Goal: Navigation & Orientation: Find specific page/section

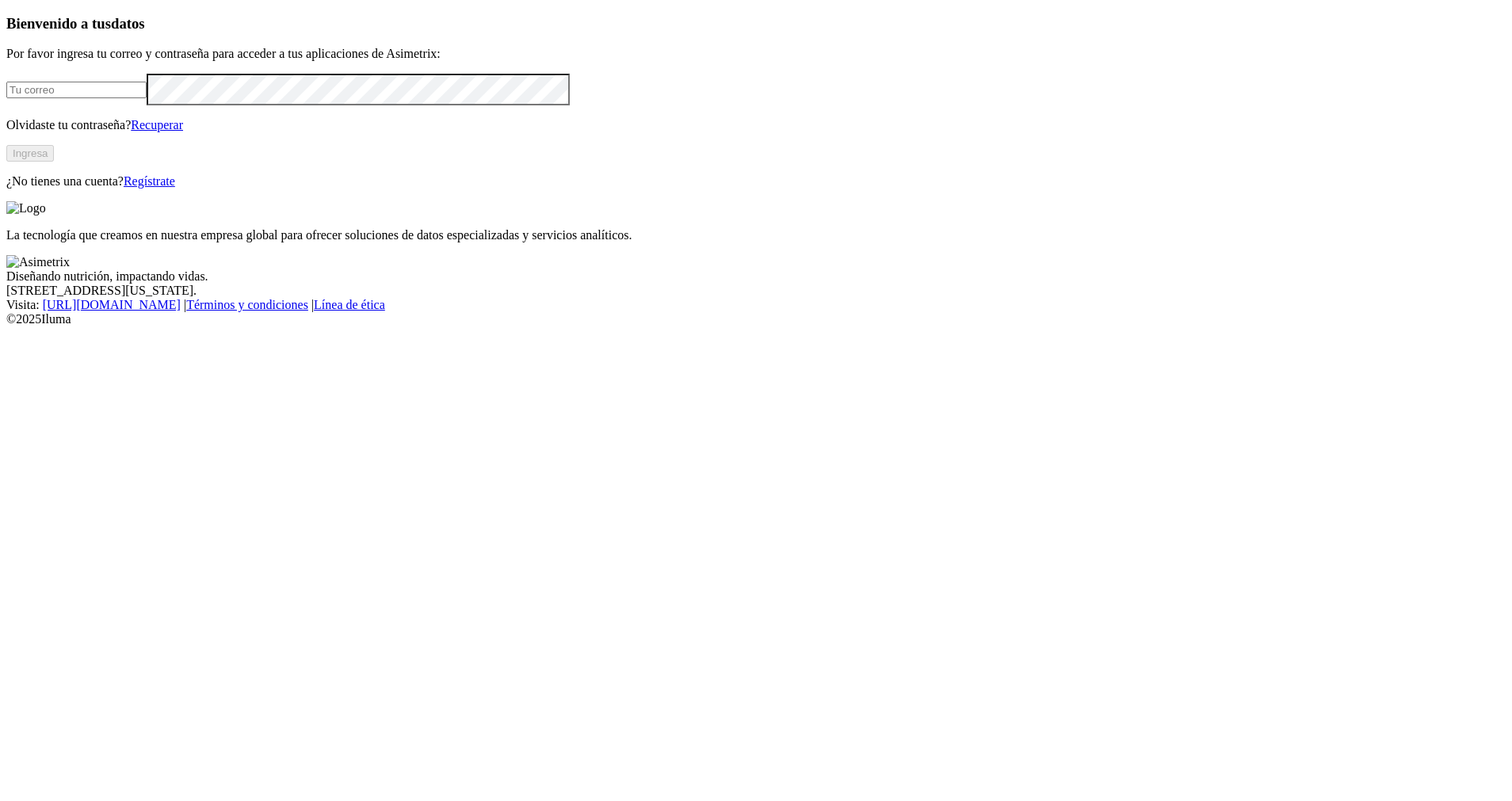
click at [146, 99] on input "email" at bounding box center [77, 90] width 140 height 17
type input "[EMAIL_ADDRESS][DOMAIN_NAME]"
click input "submit" at bounding box center [0, 0] width 0 height 0
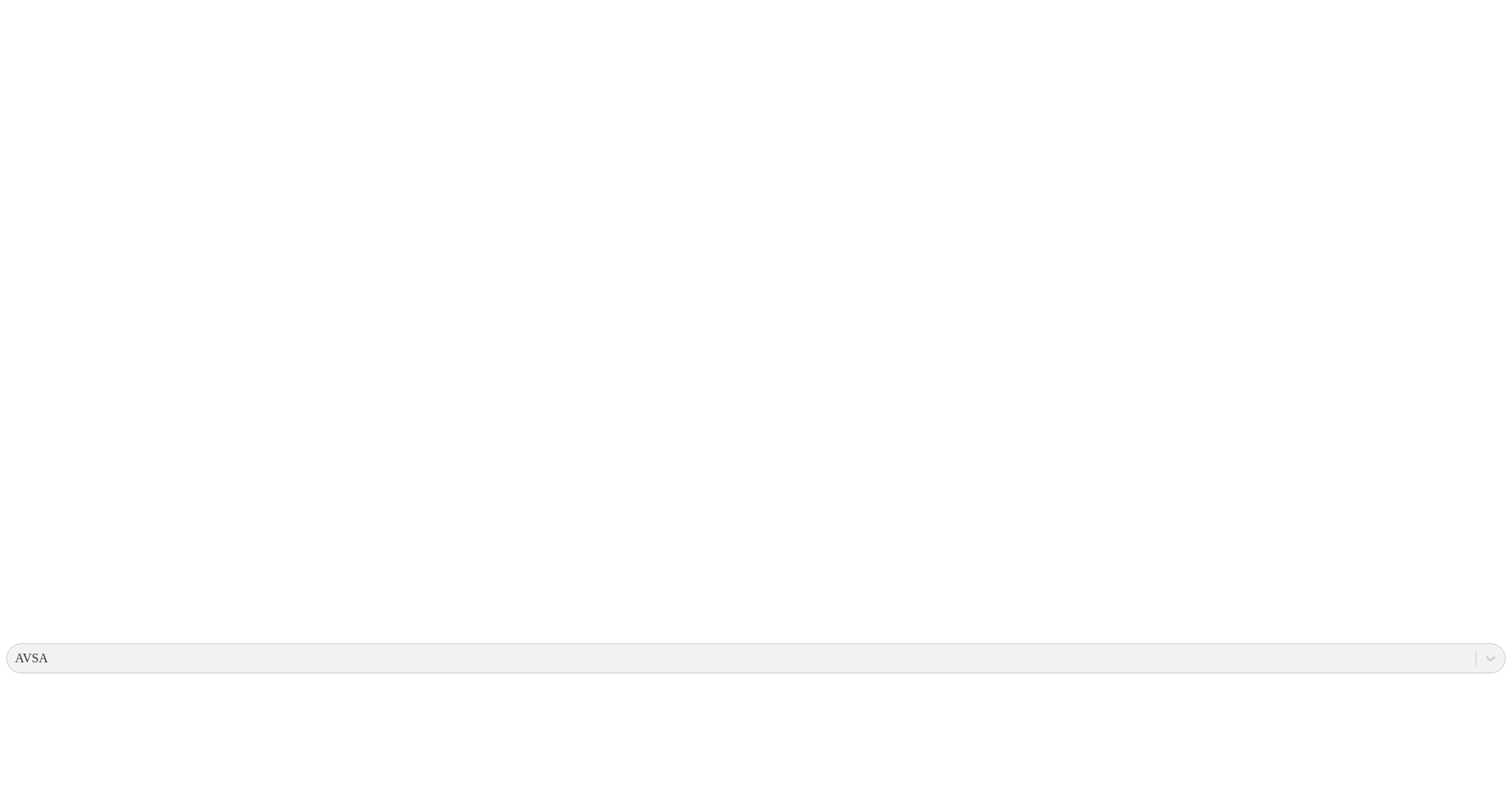
click at [46, 31] on icon at bounding box center [31, 324] width 49 height 634
click at [29, 299] on icon at bounding box center [31, 324] width 49 height 49
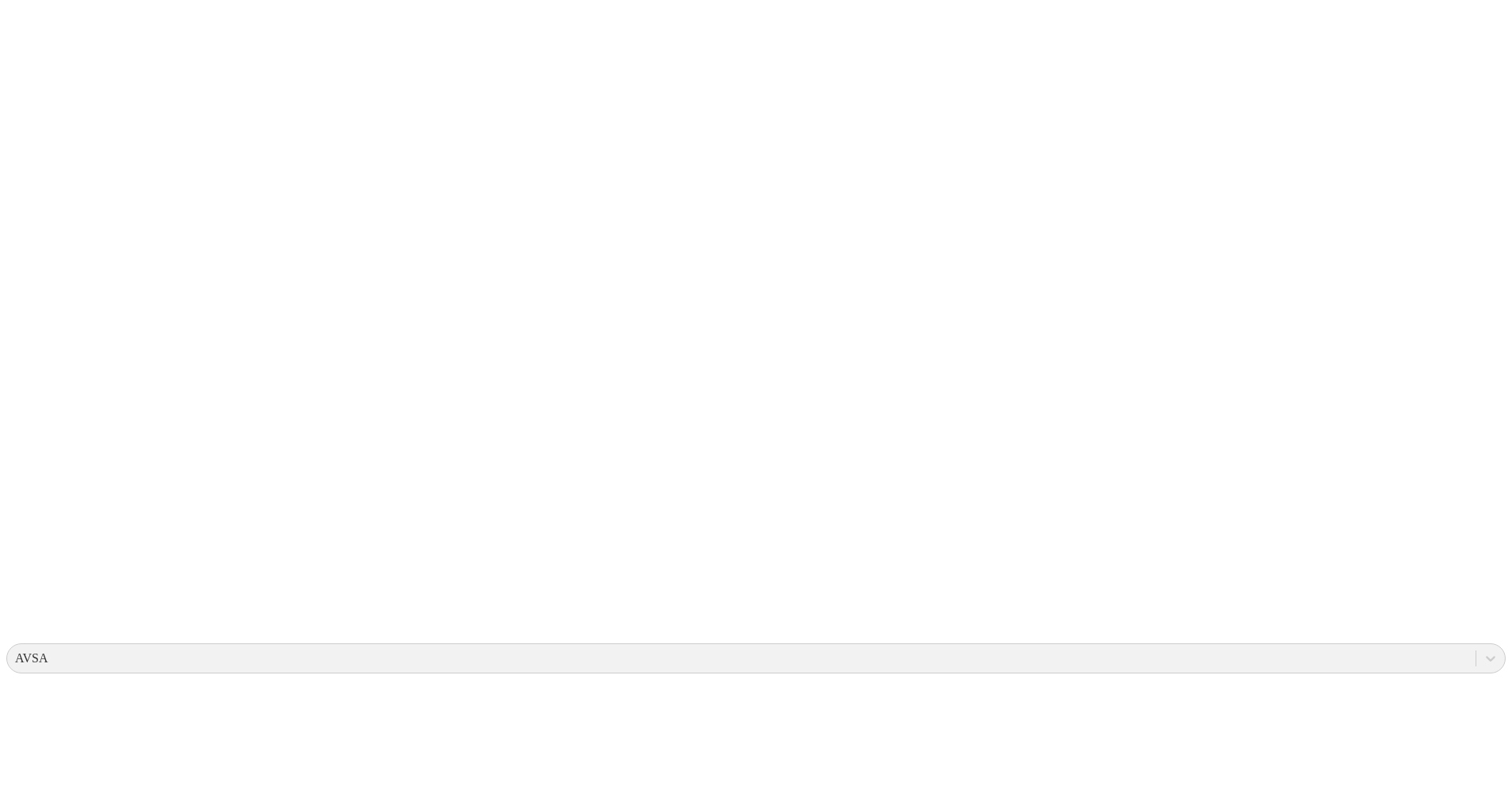
click at [31, 299] on icon at bounding box center [31, 324] width 49 height 49
click at [47, 33] on icon at bounding box center [31, 324] width 49 height 634
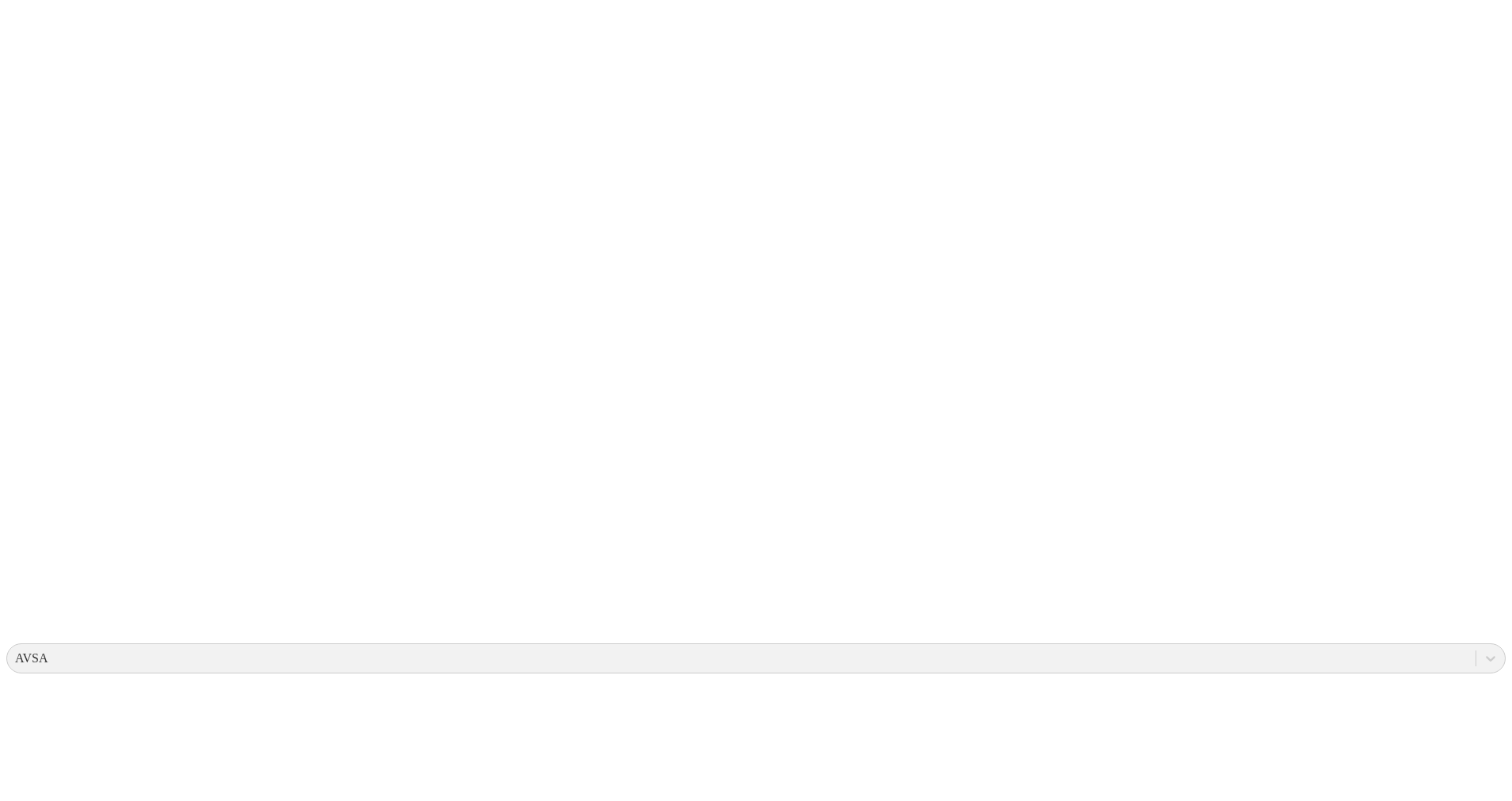
click at [21, 31] on icon at bounding box center [31, 324] width 49 height 634
click at [47, 18] on icon at bounding box center [31, 324] width 49 height 634
